Goal: Transaction & Acquisition: Purchase product/service

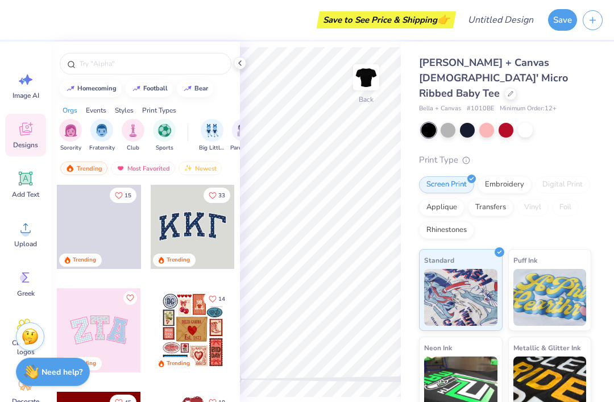
click at [23, 227] on icon at bounding box center [25, 228] width 17 height 17
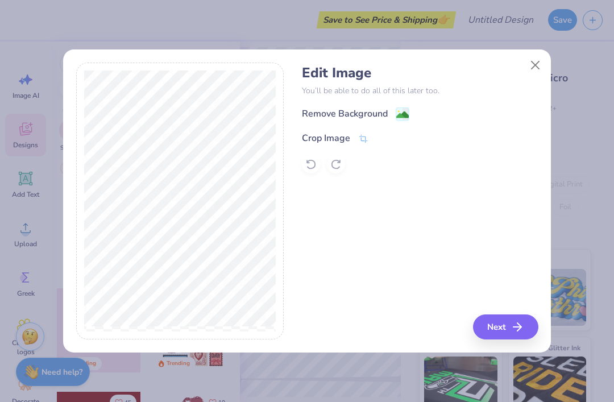
click at [403, 118] on image at bounding box center [402, 115] width 13 height 13
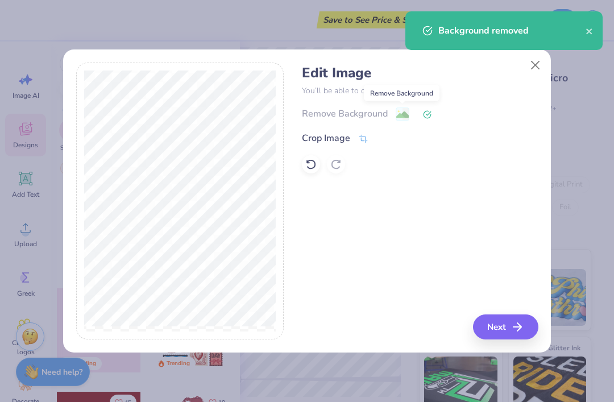
click at [511, 328] on button "Next" at bounding box center [505, 327] width 65 height 25
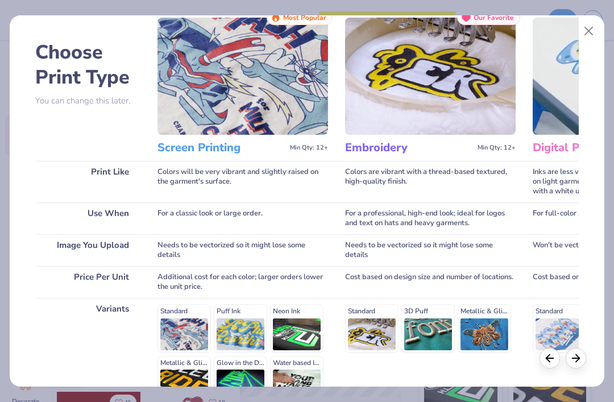
scroll to position [0, -1]
click at [261, 93] on img at bounding box center [243, 76] width 171 height 117
click at [281, 85] on img at bounding box center [243, 76] width 171 height 117
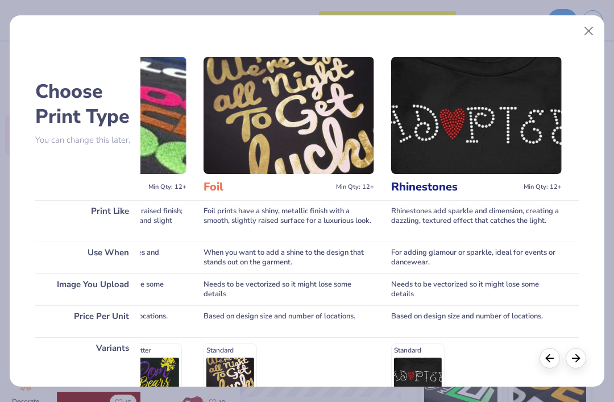
scroll to position [0, 1080]
click at [609, 13] on div "Choose Print Type You can change this later. Print Like Use When Image You Uplo…" at bounding box center [307, 201] width 614 height 402
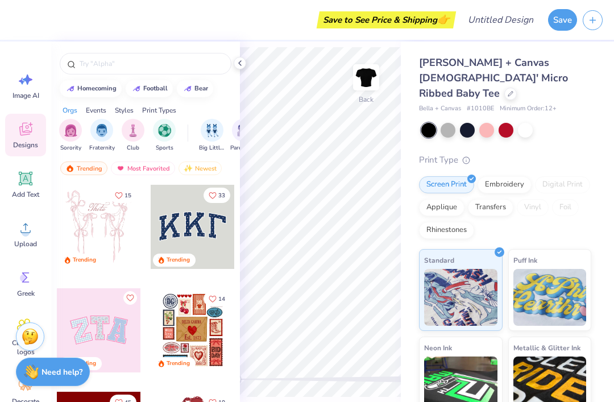
click at [579, 35] on div "Save" at bounding box center [581, 20] width 66 height 40
click at [22, 234] on circle at bounding box center [26, 233] width 8 height 8
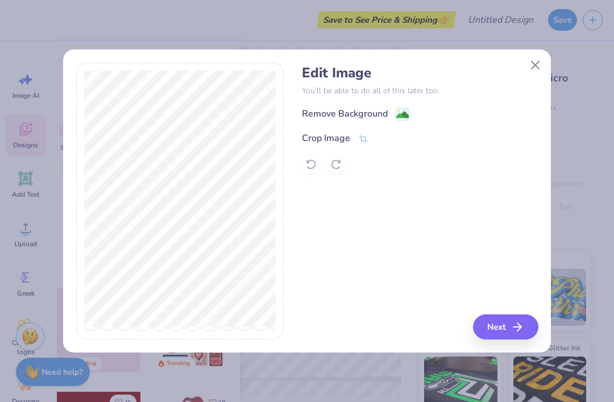
click at [404, 112] on image at bounding box center [402, 115] width 13 height 13
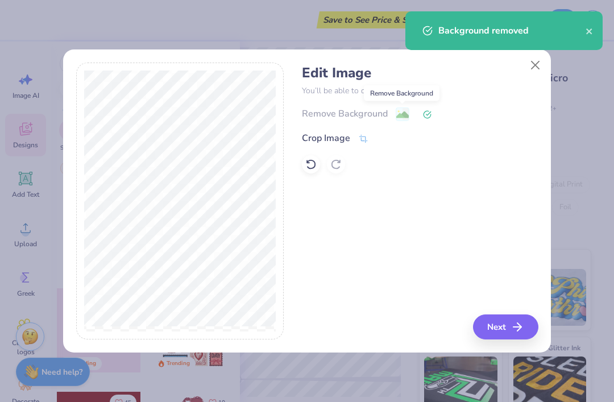
click at [517, 328] on icon "button" at bounding box center [518, 327] width 14 height 14
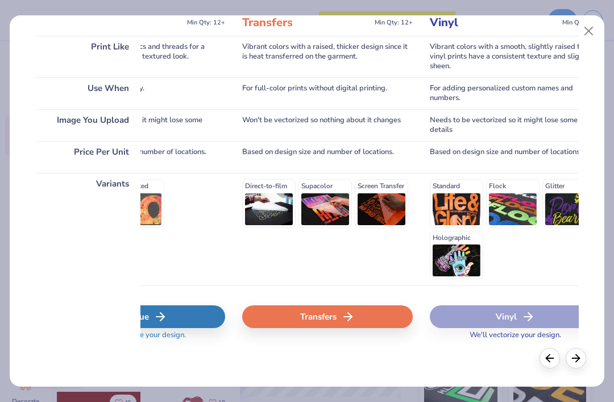
scroll to position [0, 662]
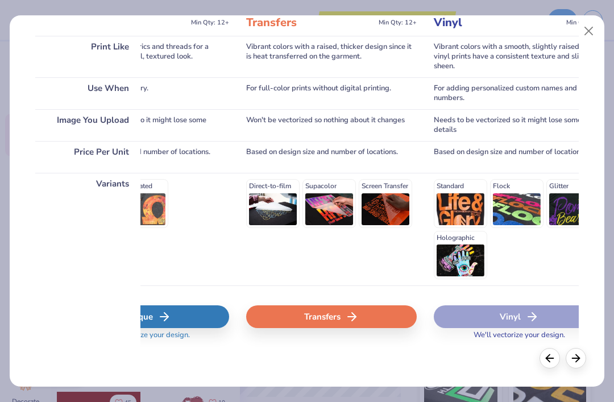
click at [204, 253] on div "Standard Sublimated" at bounding box center [144, 229] width 171 height 113
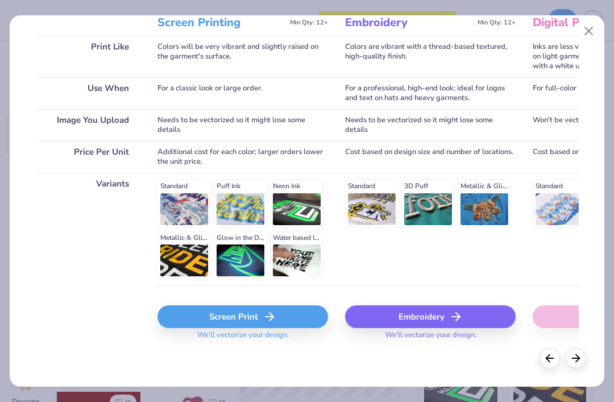
scroll to position [0, 0]
click at [212, 318] on div "Screen Print" at bounding box center [243, 316] width 171 height 23
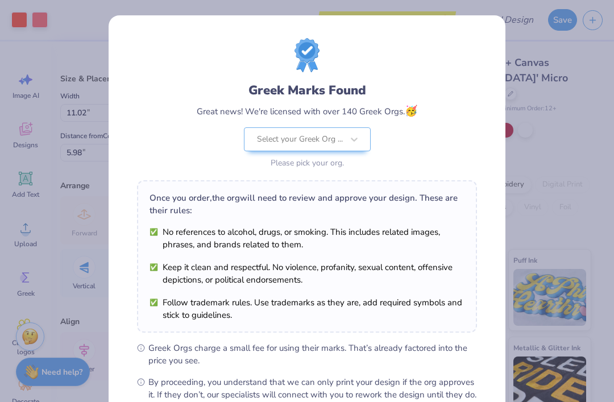
click at [526, 55] on div "Greek Marks Found Great news! We're licensed with over 140 Greek Orgs. 🥳 Select…" at bounding box center [307, 201] width 614 height 402
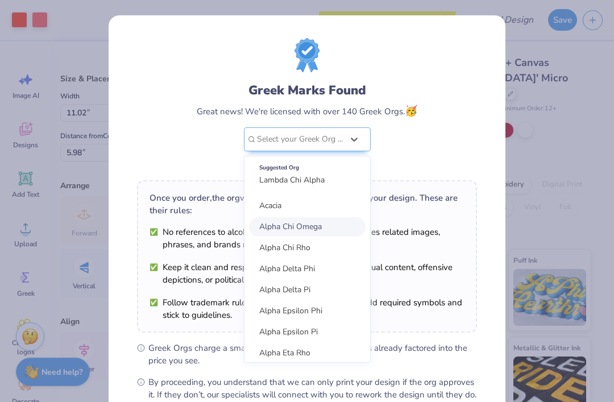
click at [338, 228] on div "Alpha Chi Omega" at bounding box center [307, 226] width 117 height 19
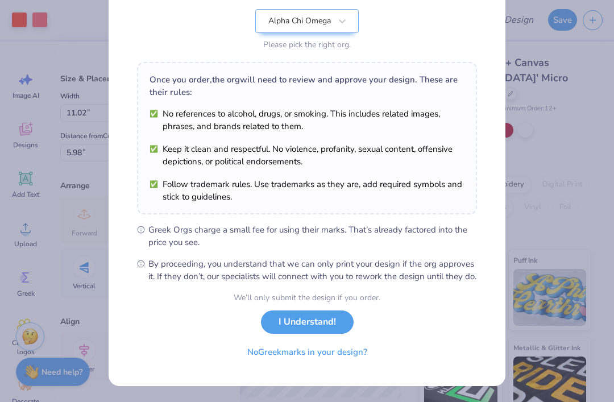
scroll to position [130, 0]
click at [330, 317] on button "I Understand!" at bounding box center [307, 322] width 93 height 23
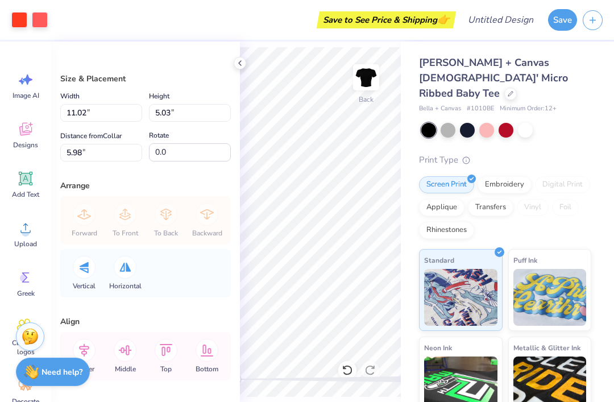
click at [238, 65] on icon at bounding box center [240, 63] width 9 height 9
click at [596, 119] on div "Bella + Canvas [DEMOGRAPHIC_DATA]' Micro Ribbed Baby Tee Bella + Canvas # 1010B…" at bounding box center [507, 274] width 213 height 465
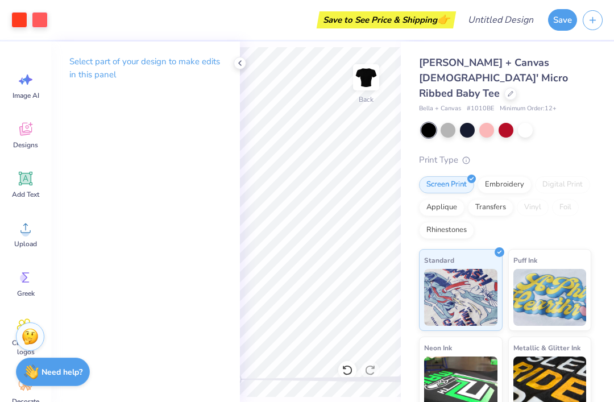
click at [238, 60] on icon at bounding box center [240, 63] width 9 height 9
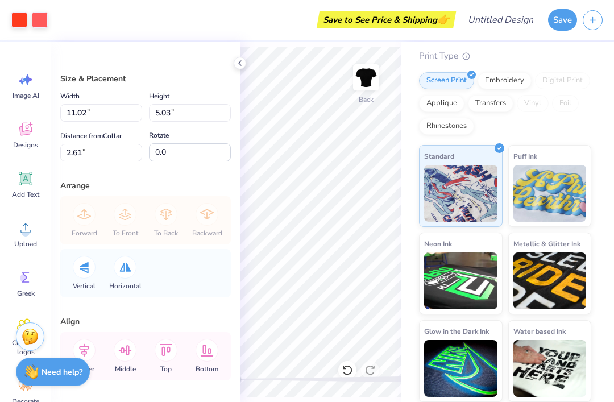
type input "10.31"
type input "4.71"
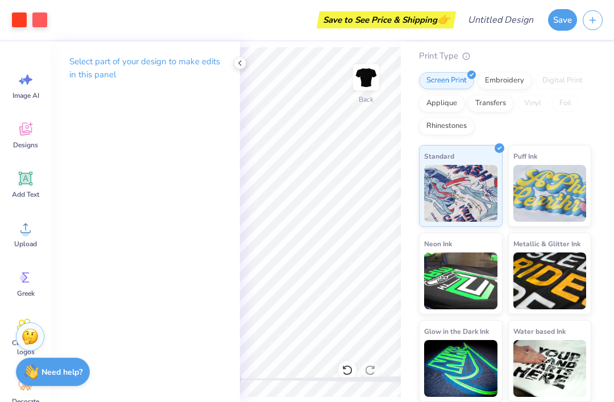
click at [553, 19] on button "Save" at bounding box center [562, 20] width 29 height 22
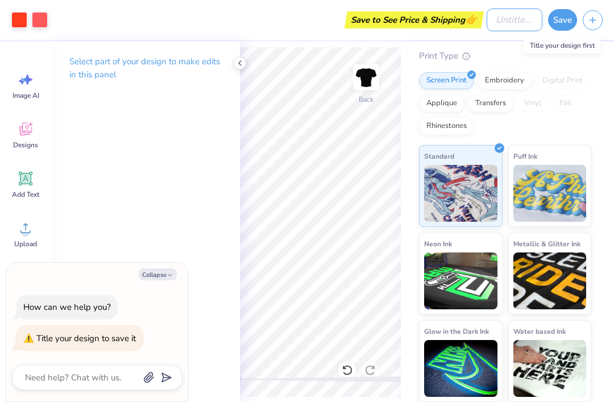
click at [508, 20] on input "Design Title" at bounding box center [515, 20] width 56 height 23
type textarea "x"
type input "B"
type textarea "x"
type input "Bu"
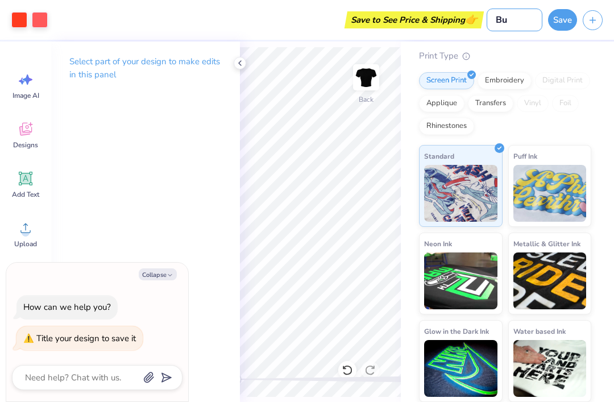
type textarea "x"
type input "Bug"
type textarea "x"
type input "Bu"
type textarea "x"
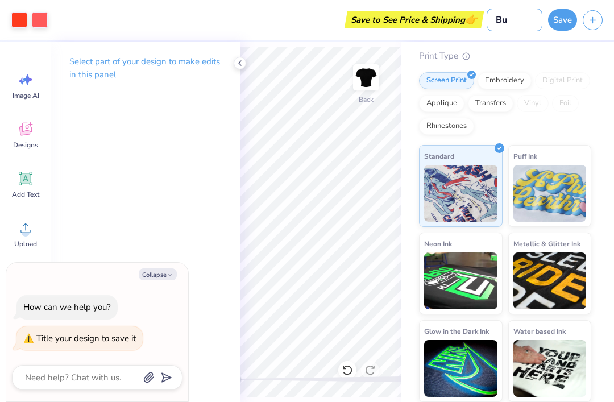
type input "B"
type textarea "x"
type input "Bi"
type textarea "x"
type input "Big"
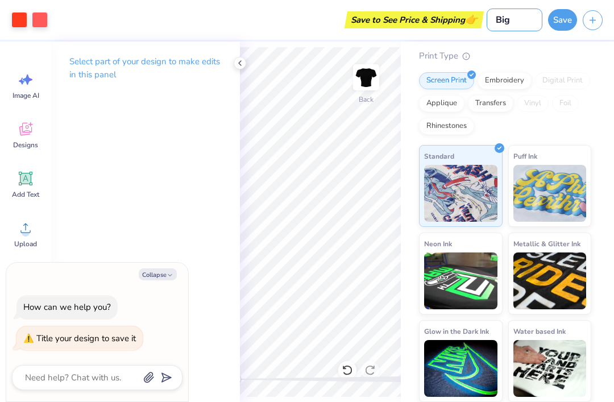
type textarea "x"
type input "Big"
type textarea "x"
type input "[PERSON_NAME]"
type textarea "x"
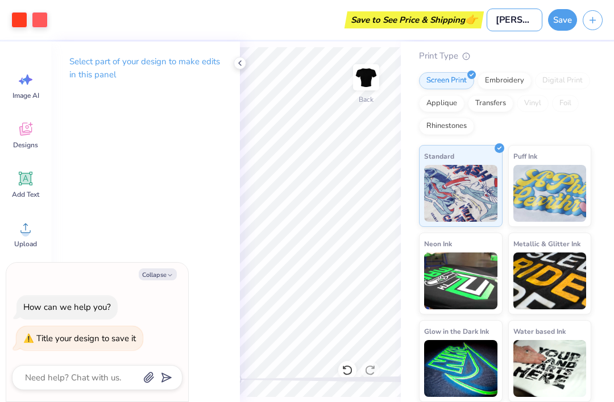
type input "Big li"
type textarea "x"
type input "Big lit"
type textarea "x"
type input "Big litt"
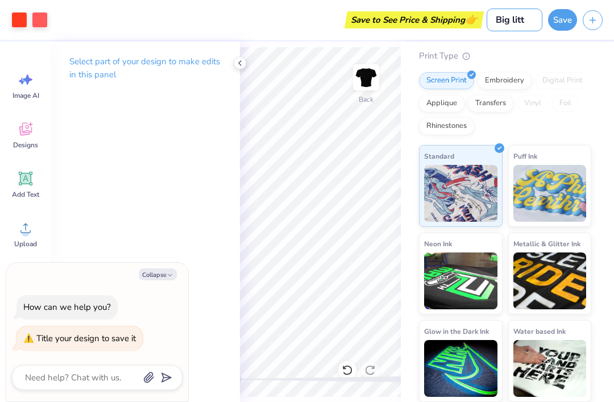
type textarea "x"
type input "Big littl"
type textarea "x"
type input "Big little"
type textarea "x"
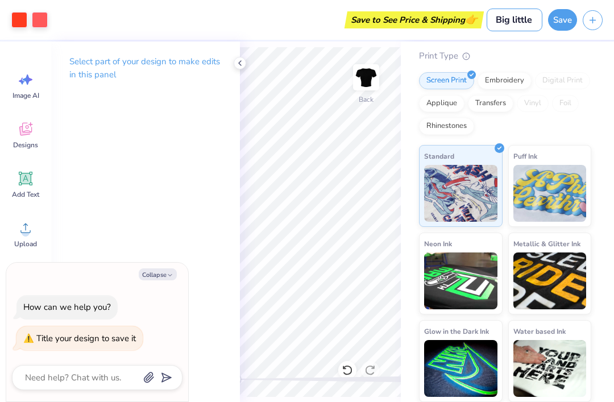
type input "Big little"
click at [560, 27] on button "Save" at bounding box center [562, 20] width 29 height 22
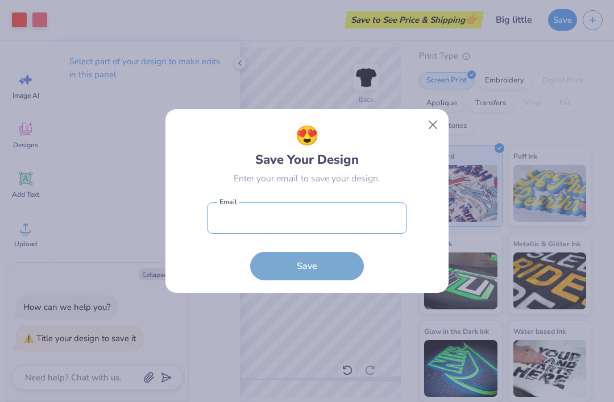
click at [372, 222] on input "email" at bounding box center [307, 218] width 200 height 31
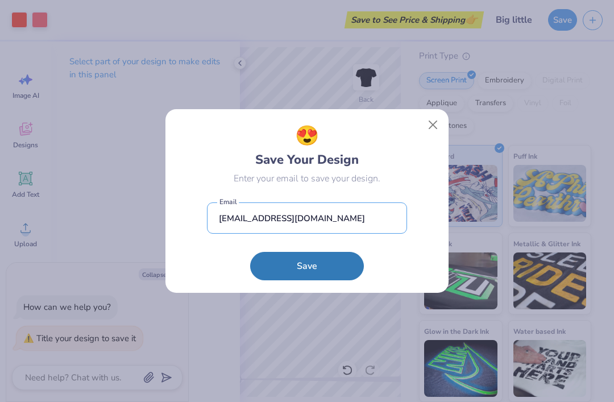
type input "[EMAIL_ADDRESS][DOMAIN_NAME]"
click at [341, 272] on button "Save" at bounding box center [307, 266] width 114 height 28
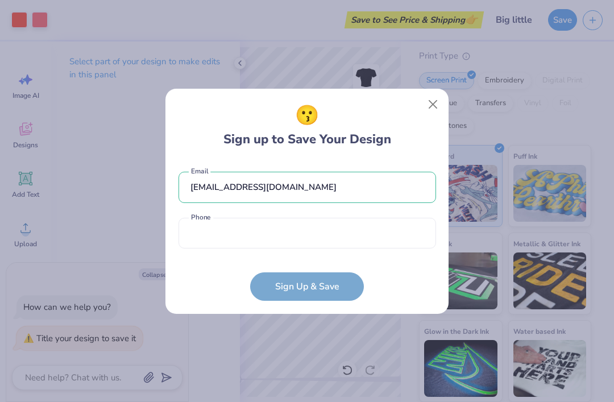
click at [427, 106] on button "Close" at bounding box center [434, 104] width 22 height 22
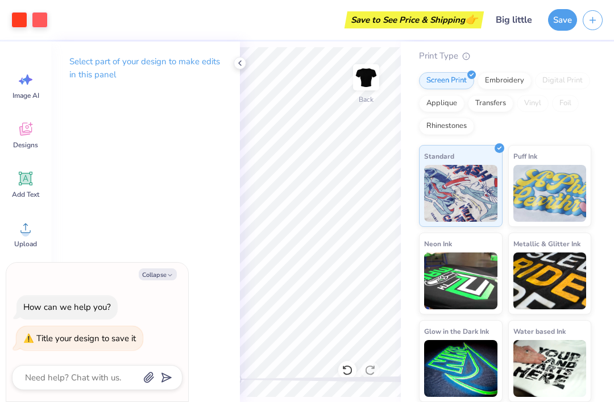
click at [569, 20] on button "Save" at bounding box center [562, 20] width 29 height 22
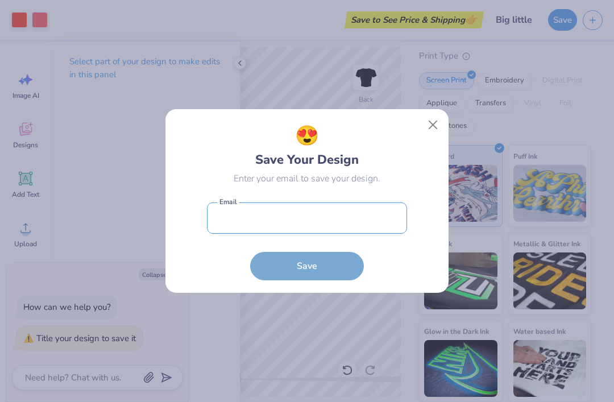
click at [392, 221] on input "email" at bounding box center [307, 218] width 200 height 31
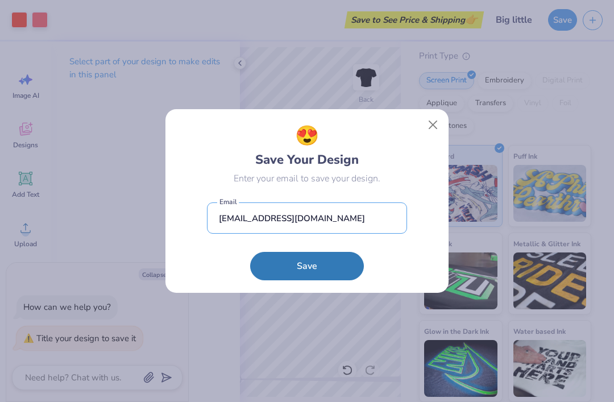
type input "[EMAIL_ADDRESS][DOMAIN_NAME]"
click at [348, 260] on button "Save" at bounding box center [307, 266] width 114 height 28
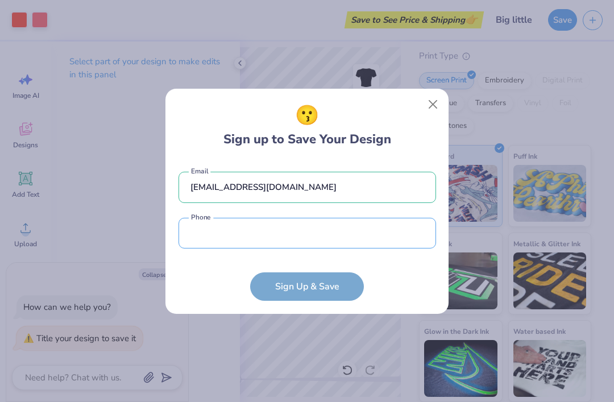
click at [399, 231] on input "tel" at bounding box center [308, 233] width 258 height 31
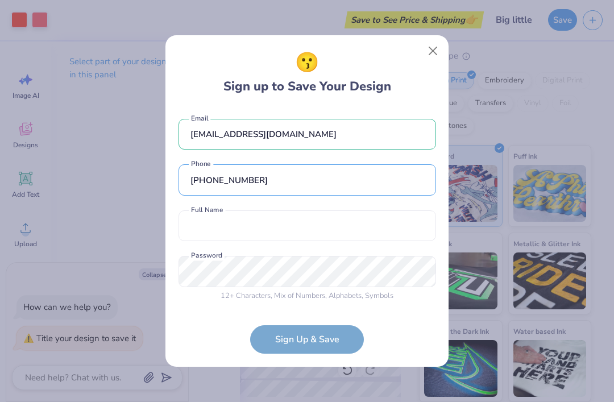
type input "[PHONE_NUMBER]"
click at [371, 233] on input "text" at bounding box center [308, 225] width 258 height 31
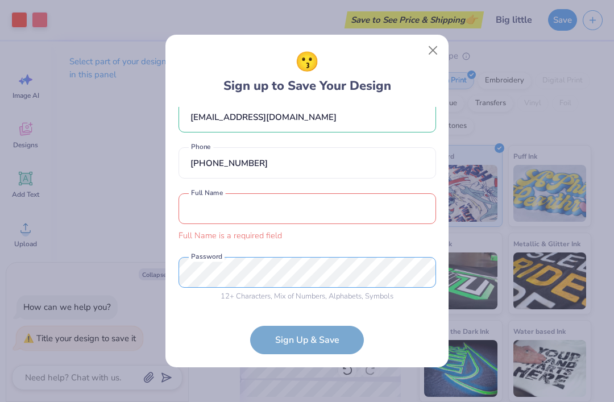
scroll to position [16, 0]
click at [323, 209] on input "text" at bounding box center [308, 209] width 258 height 31
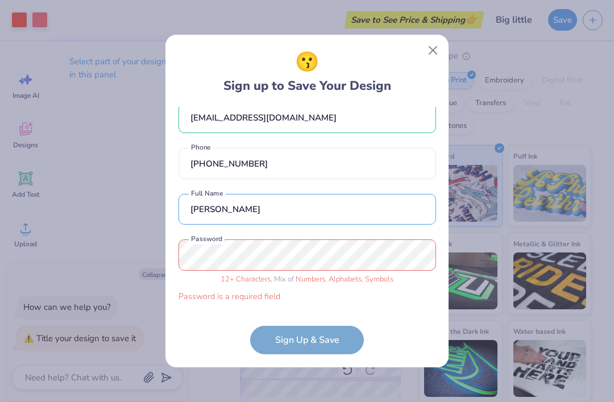
type input "[PERSON_NAME]"
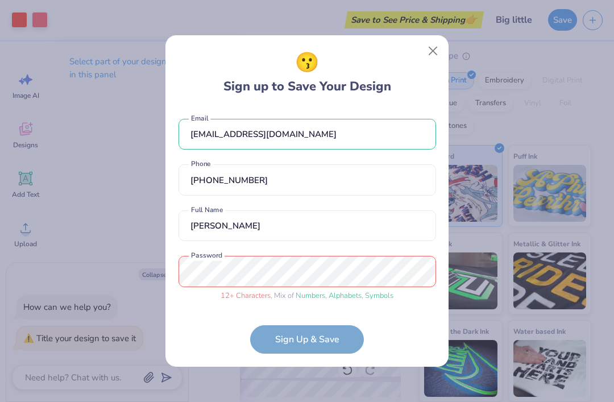
click at [335, 341] on form "[EMAIL_ADDRESS][DOMAIN_NAME] Email [PHONE_NUMBER] Phone [PERSON_NAME] Full Name…" at bounding box center [308, 231] width 258 height 247
click at [296, 322] on form "[EMAIL_ADDRESS][DOMAIN_NAME] Email [PHONE_NUMBER] Phone [PERSON_NAME] Full Name…" at bounding box center [308, 231] width 258 height 247
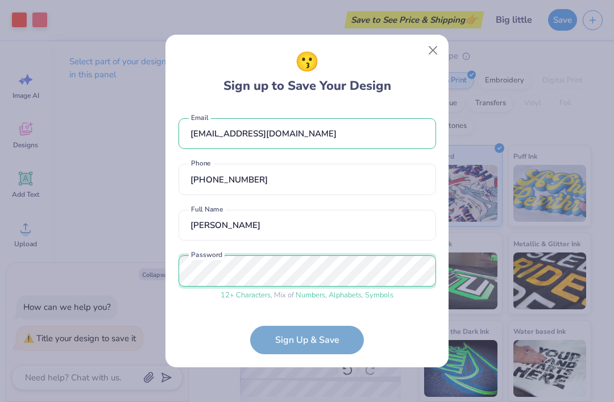
scroll to position [42, 0]
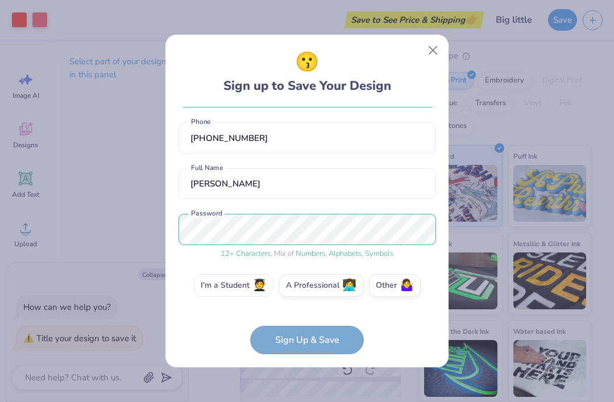
click at [242, 280] on label "I'm a Student 🧑‍🎓" at bounding box center [234, 285] width 80 height 23
click at [304, 327] on input "I'm a Student 🧑‍🎓" at bounding box center [307, 330] width 7 height 7
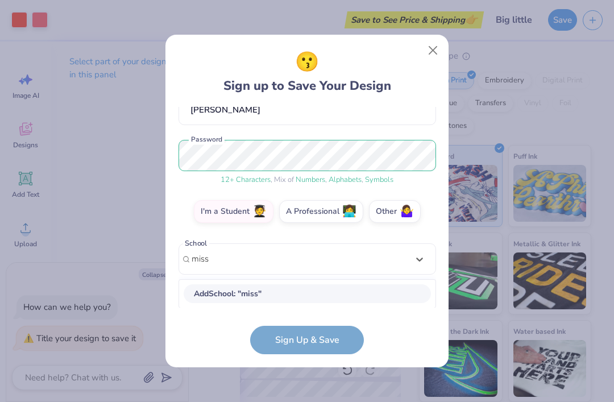
scroll to position [258, 0]
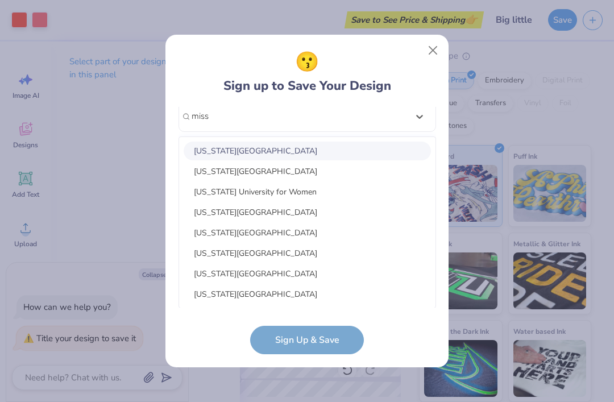
click at [308, 279] on div "[US_STATE][GEOGRAPHIC_DATA]" at bounding box center [307, 274] width 247 height 19
type input "miss"
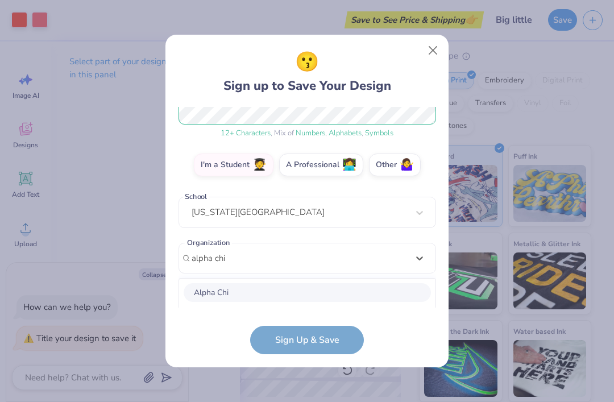
scroll to position [304, 0]
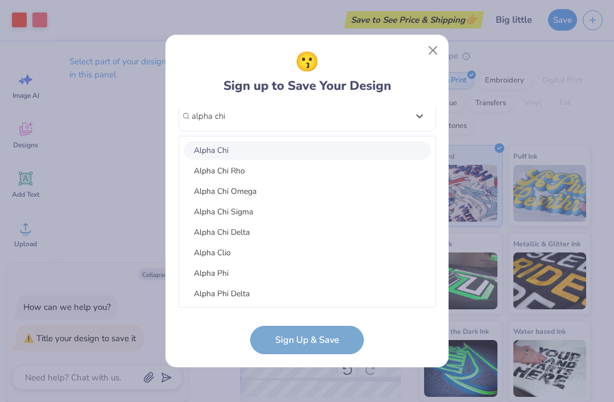
click at [322, 189] on div "Alpha Chi Omega" at bounding box center [307, 191] width 247 height 19
type input "alpha chi"
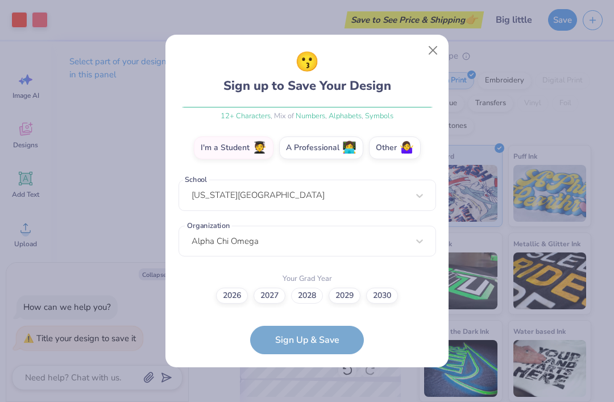
click at [307, 288] on label "2028" at bounding box center [307, 296] width 32 height 16
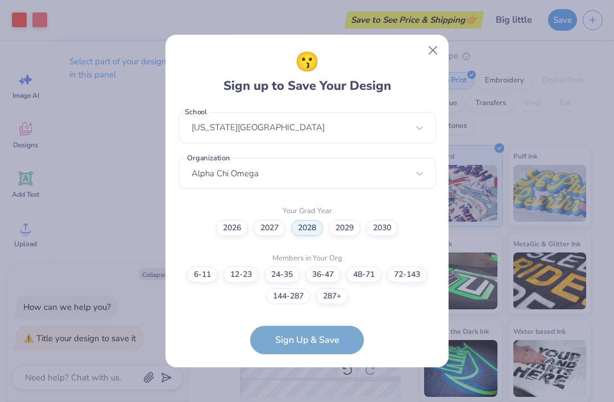
click at [294, 292] on label "144-287" at bounding box center [288, 296] width 44 height 16
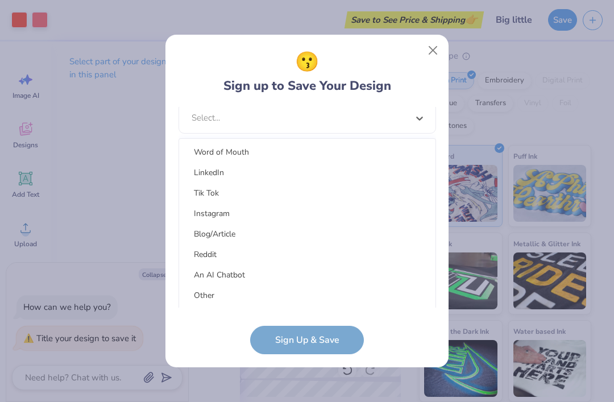
scroll to position [144, 0]
click at [361, 299] on div "Other" at bounding box center [307, 295] width 247 height 19
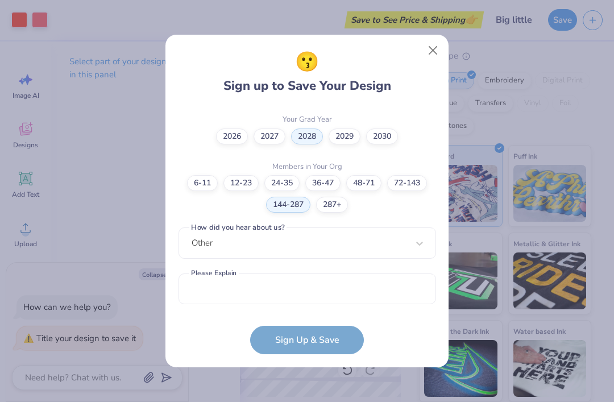
click at [413, 223] on div "[EMAIL_ADDRESS][DOMAIN_NAME] Email [PHONE_NUMBER] Phone [PERSON_NAME] Full Name…" at bounding box center [308, 207] width 258 height 201
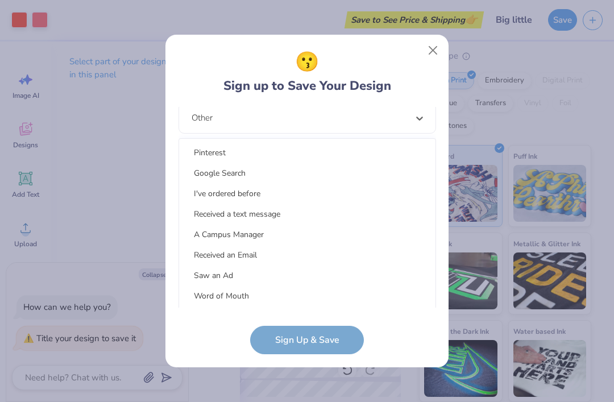
scroll to position [0, 0]
click at [309, 172] on div "Google Search" at bounding box center [307, 173] width 247 height 19
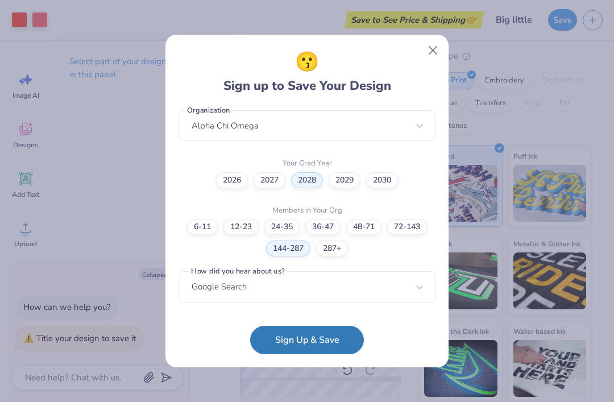
scroll to position [293, 0]
click at [338, 350] on button "Sign Up & Save" at bounding box center [307, 340] width 114 height 28
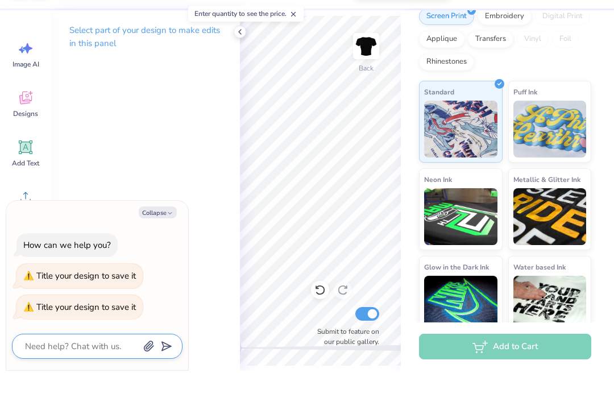
scroll to position [137, 0]
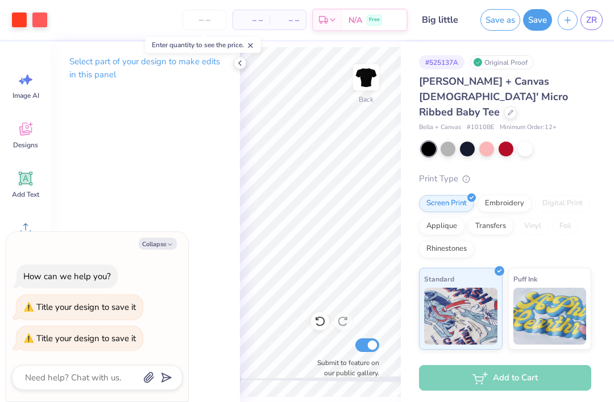
click at [280, 22] on span "– –" at bounding box center [287, 20] width 23 height 12
click at [234, 20] on div "– – Per Item" at bounding box center [251, 19] width 36 height 19
click at [205, 14] on input "number" at bounding box center [205, 20] width 44 height 20
click at [255, 41] on span at bounding box center [251, 45] width 8 height 10
click at [234, 63] on div at bounding box center [240, 63] width 13 height 13
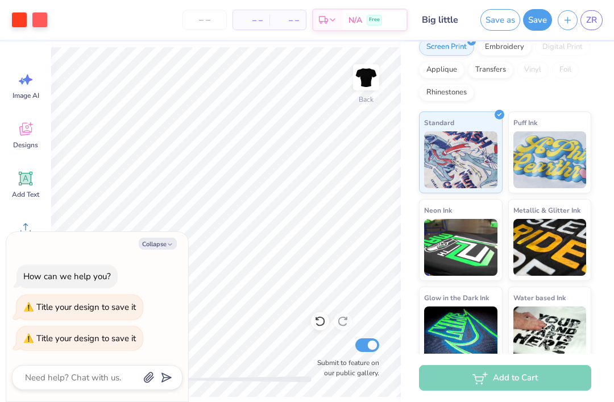
scroll to position [155, 0]
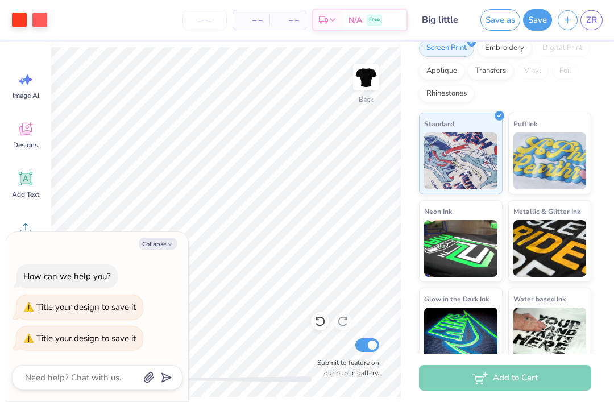
click at [542, 390] on div "Add to Cart" at bounding box center [505, 378] width 172 height 26
click at [294, 17] on span "– –" at bounding box center [287, 20] width 23 height 12
click at [352, 20] on span "N/A" at bounding box center [356, 20] width 14 height 12
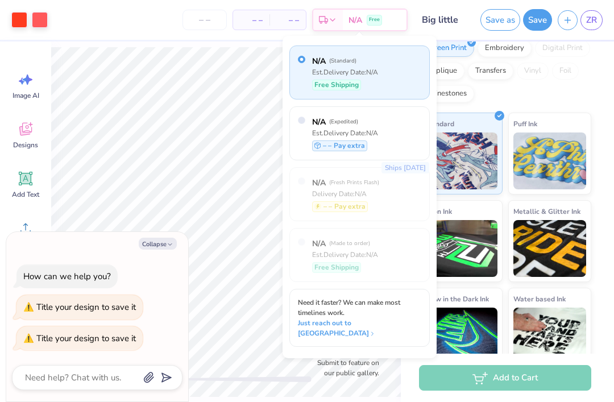
click at [199, 22] on input "number" at bounding box center [205, 20] width 44 height 20
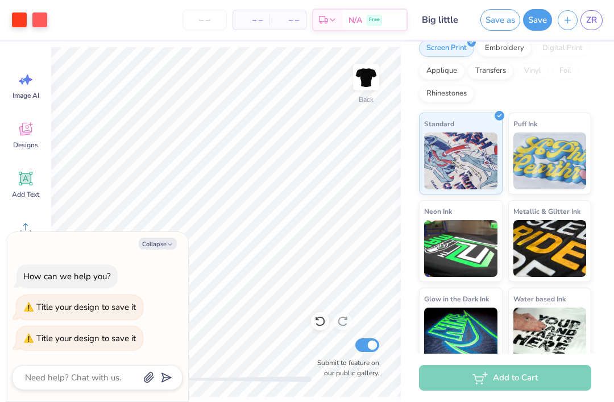
click at [159, 247] on button "Collapse" at bounding box center [158, 244] width 38 height 12
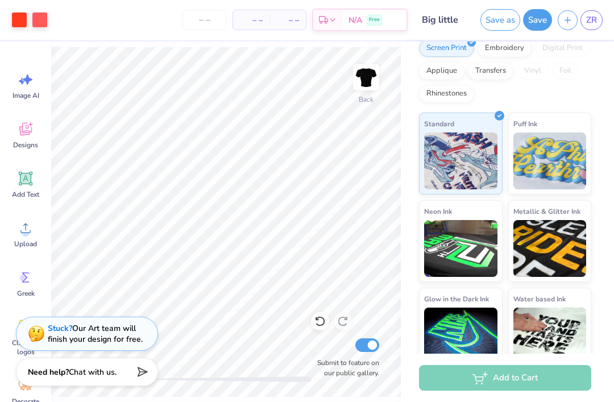
type textarea "x"
click at [207, 16] on input "number" at bounding box center [205, 20] width 44 height 20
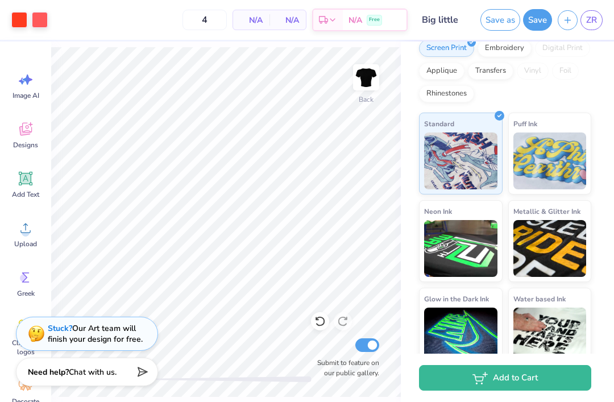
click at [260, 18] on span "N/A" at bounding box center [251, 20] width 23 height 12
type input "12"
